Goal: Transaction & Acquisition: Purchase product/service

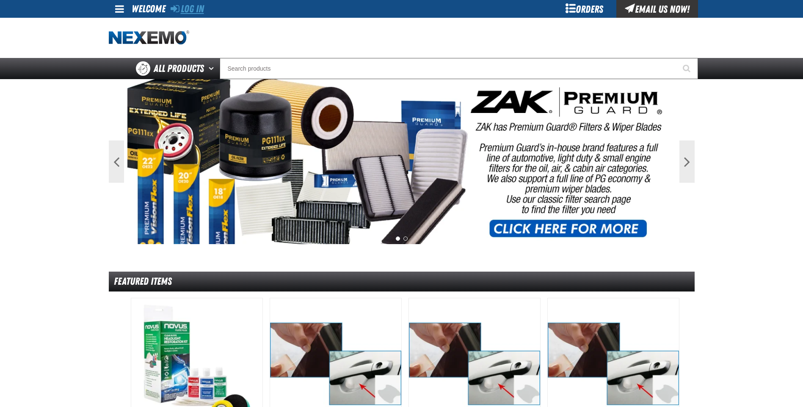
click at [197, 8] on link "Log In" at bounding box center [187, 9] width 33 height 12
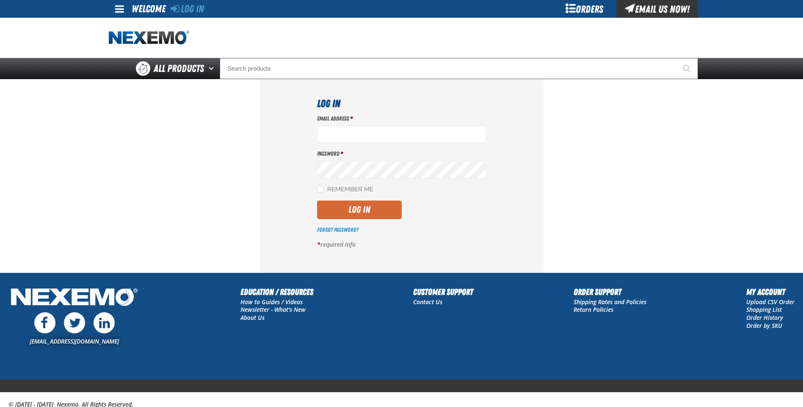
type input "ktanis@vtaig.com"
click at [353, 209] on button "Log In" at bounding box center [359, 210] width 85 height 19
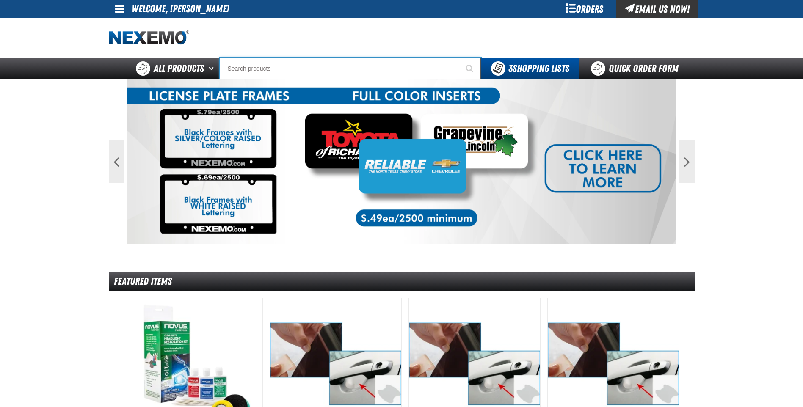
click at [326, 70] on input "Search" at bounding box center [350, 68] width 261 height 21
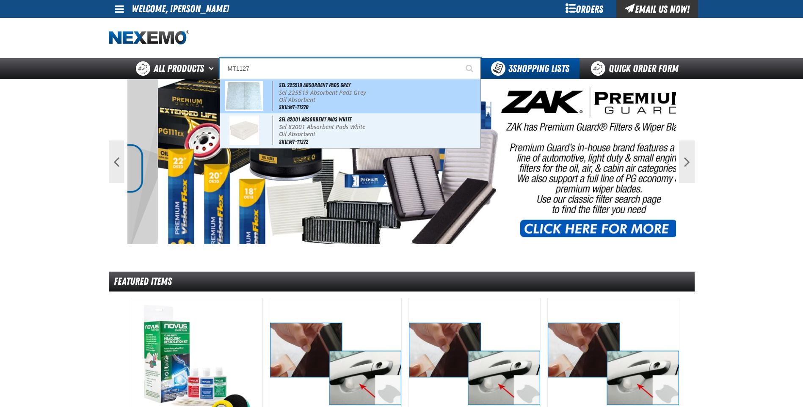
click at [316, 92] on p "Sel 225519 Absorbent Pads Grey" at bounding box center [379, 92] width 200 height 7
type input "Sel 225519 Absorbent Pads Grey"
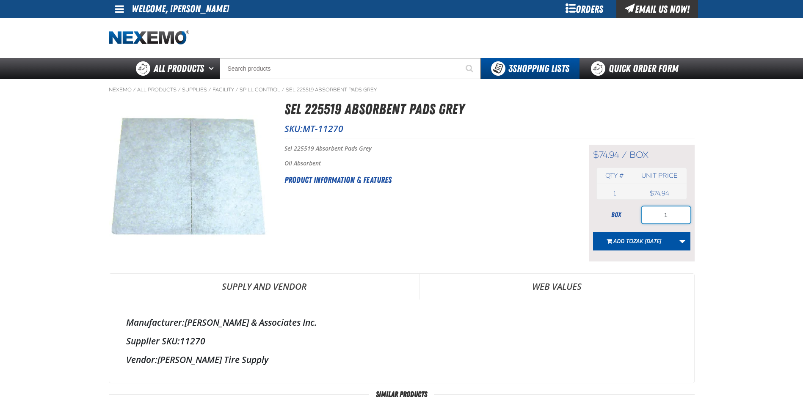
click at [677, 216] on input "1" at bounding box center [666, 215] width 49 height 17
type input "2"
click at [682, 243] on link "More Actions" at bounding box center [682, 241] width 16 height 19
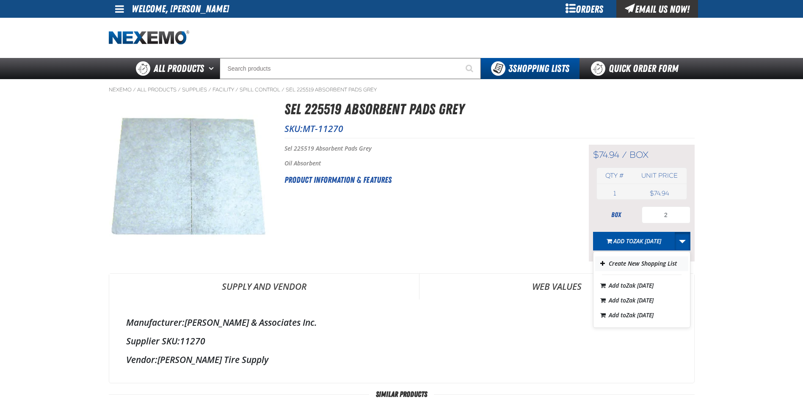
click at [641, 265] on button "Create New Shopping List" at bounding box center [641, 264] width 93 height 15
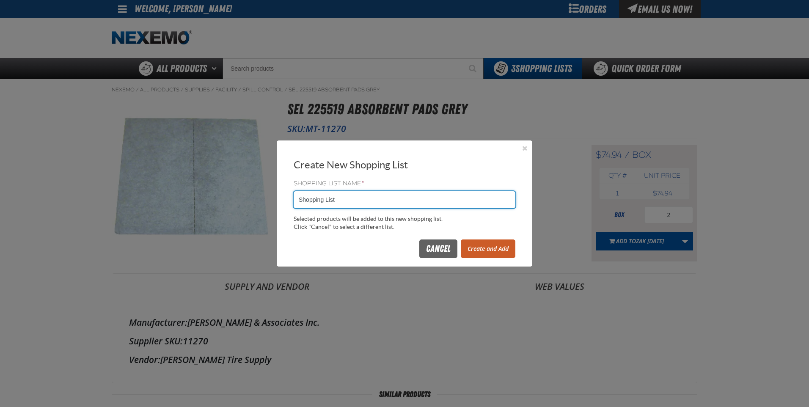
click at [340, 199] on input "Shopping List" at bounding box center [405, 199] width 222 height 17
drag, startPoint x: 340, startPoint y: 199, endPoint x: 296, endPoint y: 209, distance: 44.8
click at [296, 209] on form "Shopping List Name * Shopping List Selected products will be added to this new …" at bounding box center [405, 206] width 222 height 52
type input "171832KT"
click at [484, 248] on button "Create and Add" at bounding box center [488, 249] width 55 height 19
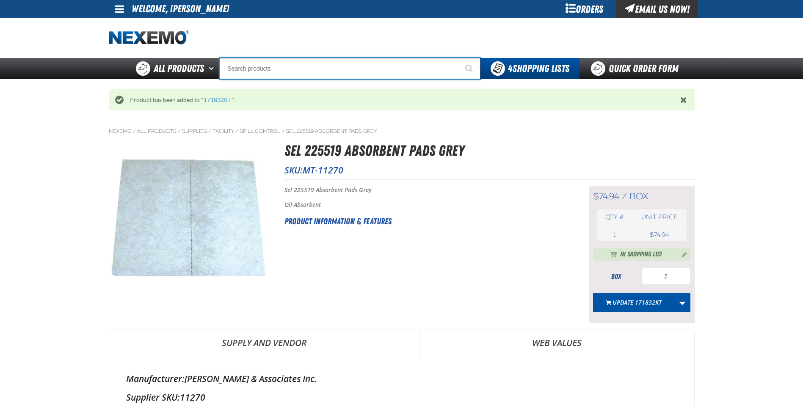
click at [245, 71] on input "Search" at bounding box center [350, 68] width 261 height 21
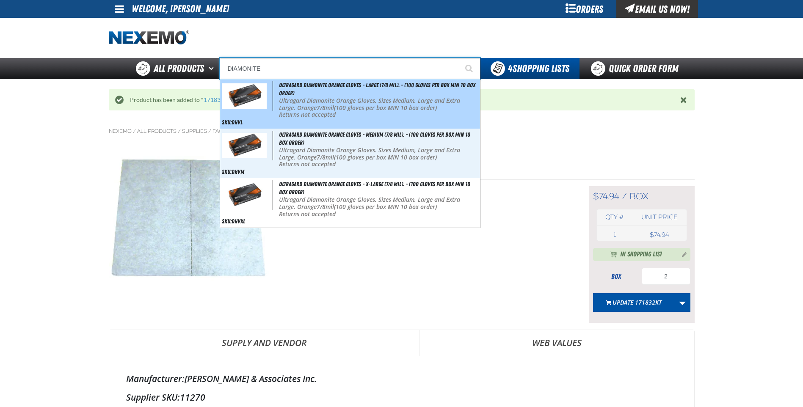
click at [323, 104] on strong "7/8mil" at bounding box center [325, 108] width 17 height 8
type input "Ultragard Diamonite Orange Gloves - Large (7/8 mil). - (100 gloves per box MIN …"
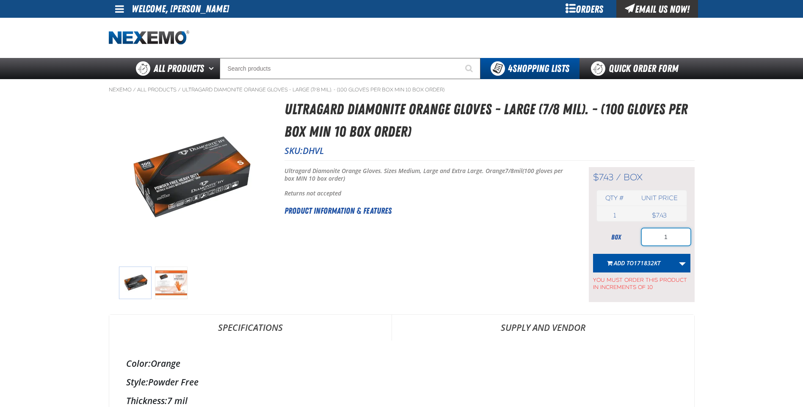
click at [674, 239] on input "1" at bounding box center [666, 237] width 49 height 17
type input "10"
click at [618, 264] on span "Add to 171832KT" at bounding box center [637, 263] width 47 height 8
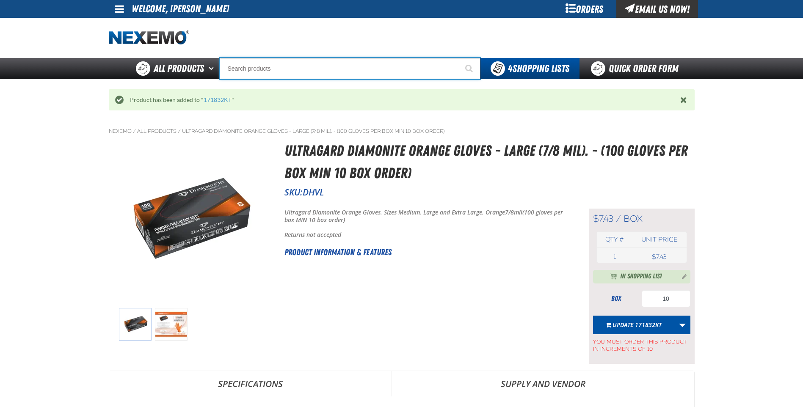
click at [271, 66] on input "Search" at bounding box center [350, 68] width 261 height 21
type input "D"
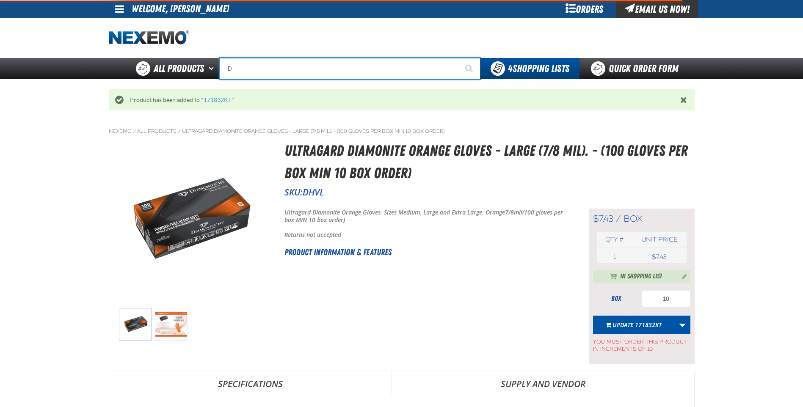
type input "D Alkaline Battery 1.5 Volt (ph)"
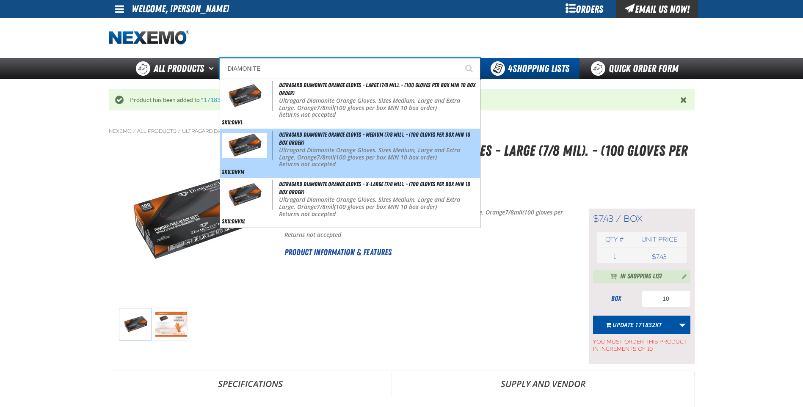
click at [344, 145] on div "Ultragard Diamonite Orange Gloves - Medium (7/8 mil). - (100 gloves per box MIN…" at bounding box center [350, 154] width 260 height 50
type input "Ultragard Diamonite Orange Gloves - Medium (7/8 mil). - (100 gloves per box MIN…"
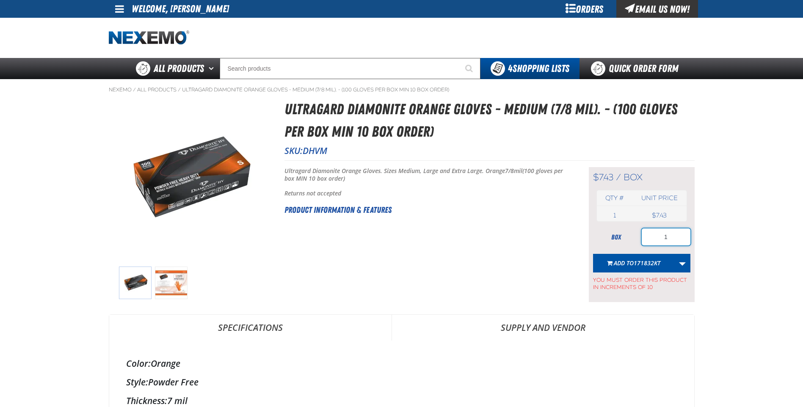
click at [678, 237] on input "1" at bounding box center [666, 237] width 49 height 17
type input "10"
click at [648, 262] on span "171832KT" at bounding box center [647, 263] width 27 height 8
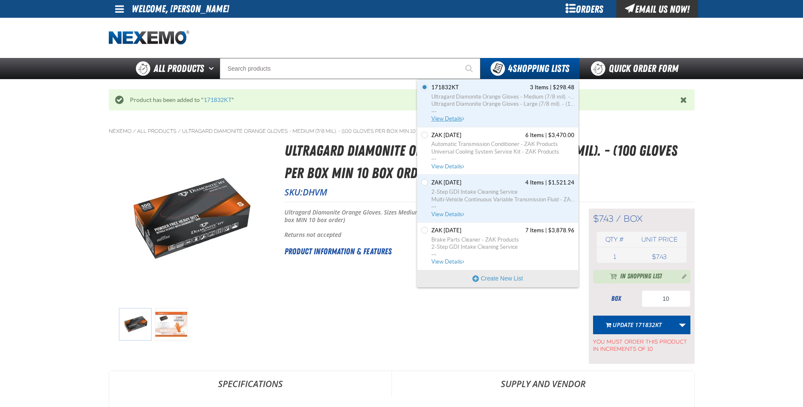
click at [447, 88] on span "171832KT" at bounding box center [445, 88] width 28 height 8
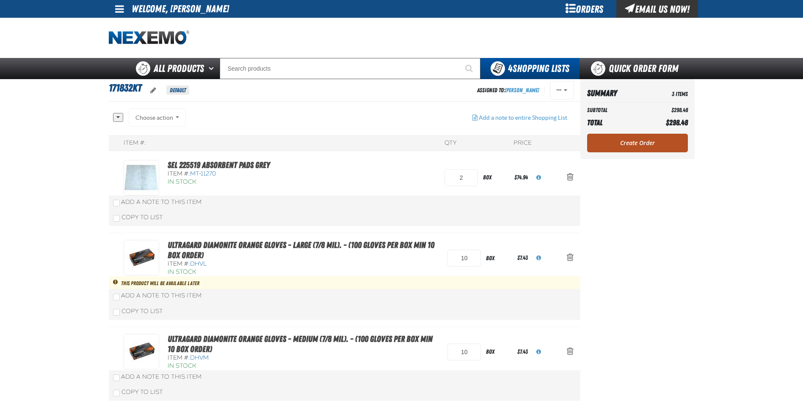
click at [624, 145] on link "Create Order" at bounding box center [637, 143] width 101 height 19
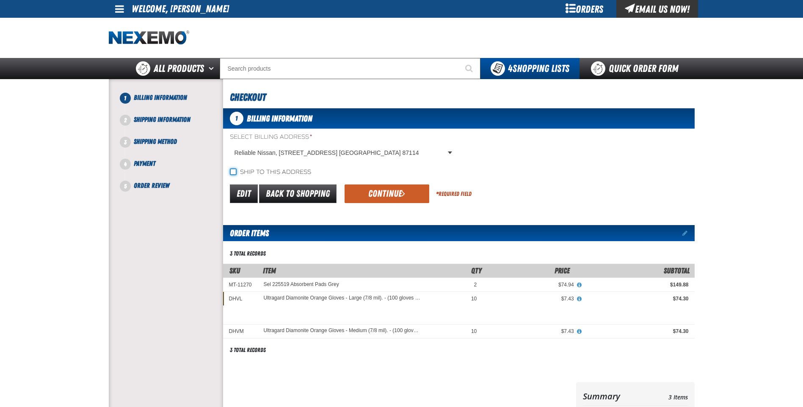
click at [234, 172] on input "Ship to this address" at bounding box center [233, 172] width 7 height 7
checkbox input "true"
click at [371, 193] on button "Continue" at bounding box center [387, 194] width 85 height 19
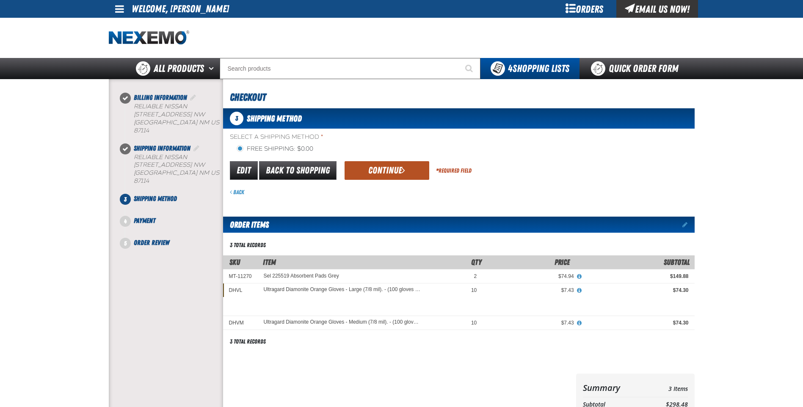
click at [381, 170] on button "Continue" at bounding box center [387, 170] width 85 height 19
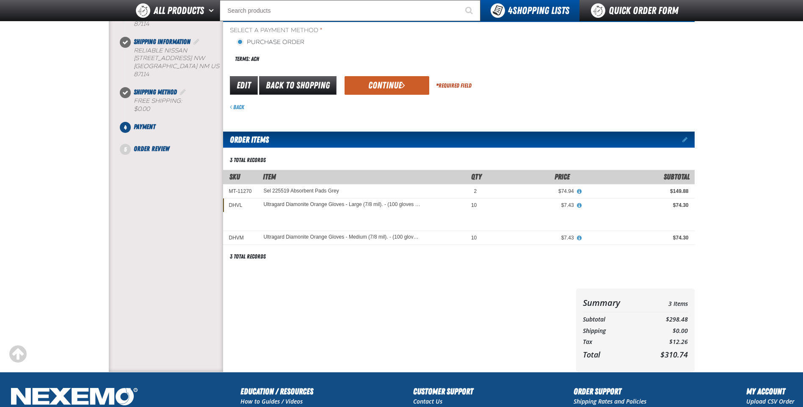
scroll to position [85, 0]
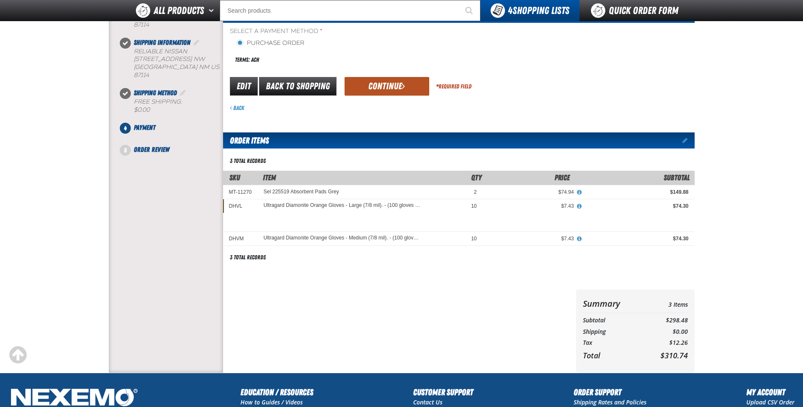
click at [379, 83] on button "Continue" at bounding box center [387, 86] width 85 height 19
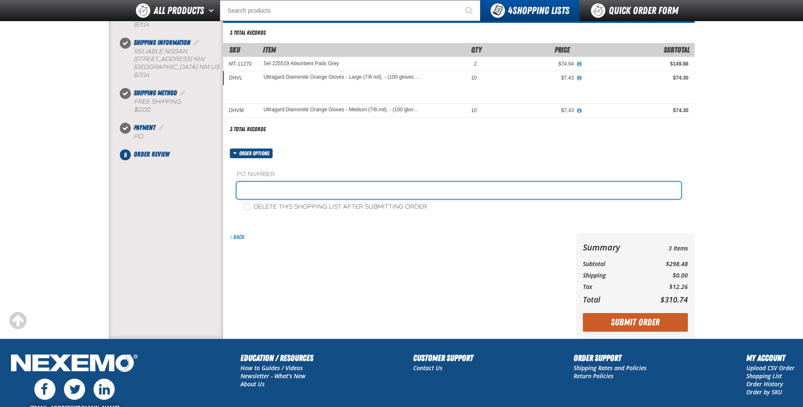
click at [276, 188] on input "text" at bounding box center [459, 190] width 445 height 17
type input "171832"
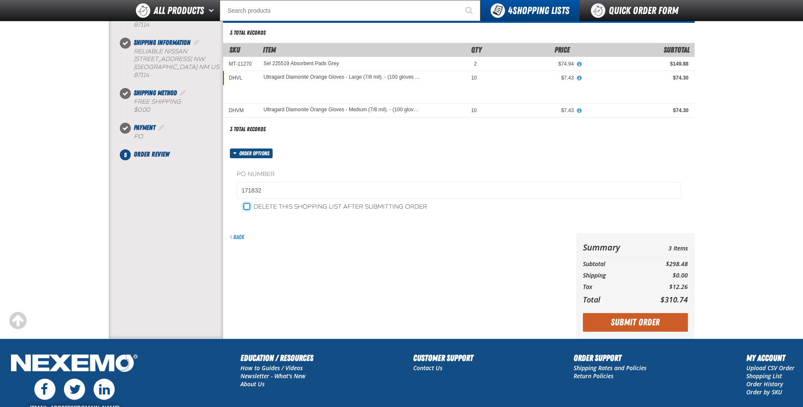
click at [248, 207] on input "Delete this shopping list after submitting order" at bounding box center [246, 206] width 7 height 7
checkbox input "true"
click at [606, 320] on button "Submit Order" at bounding box center [635, 322] width 105 height 19
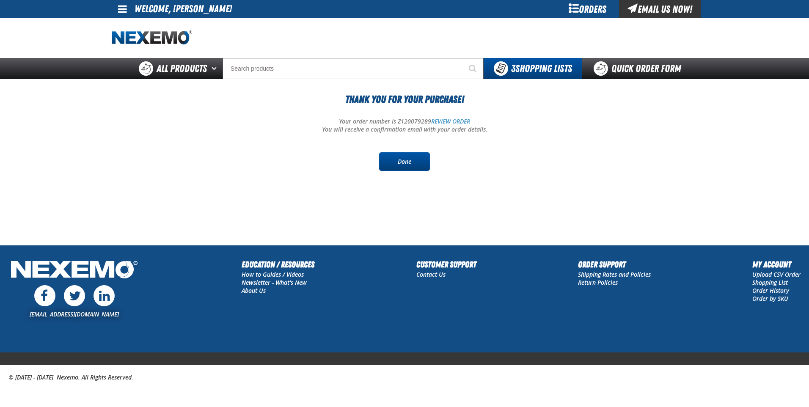
click at [407, 160] on link "Done" at bounding box center [404, 161] width 51 height 19
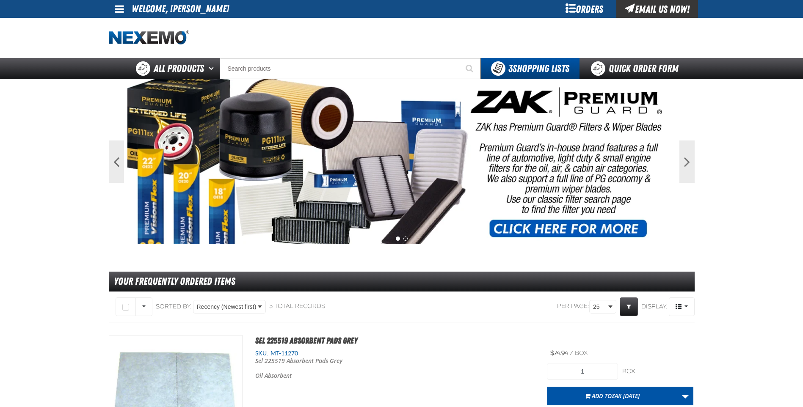
click at [185, 13] on li "Welcome, [PERSON_NAME]" at bounding box center [180, 9] width 97 height 18
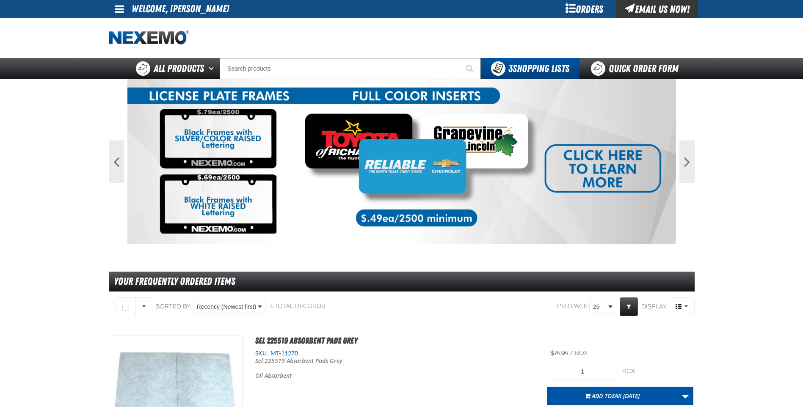
click at [118, 9] on span at bounding box center [119, 9] width 9 height 10
click at [125, 42] on link "Sign Out Sign Out" at bounding box center [127, 41] width 29 height 8
